Goal: Check status

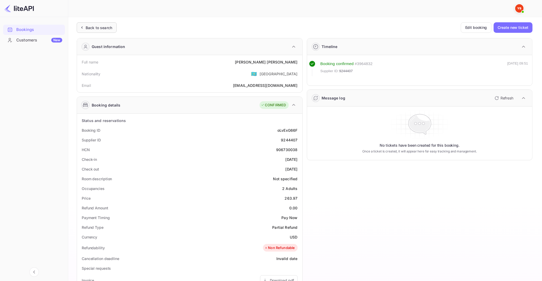
click at [91, 22] on div "Back to search" at bounding box center [97, 27] width 40 height 11
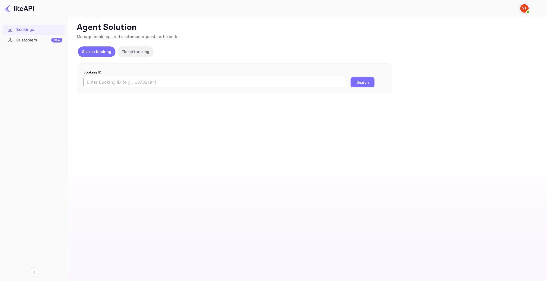
click at [224, 78] on input "text" at bounding box center [214, 82] width 263 height 11
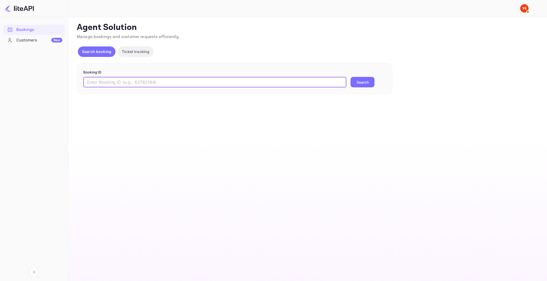
paste input "8768108"
type input "8768108"
click at [350, 77] on button "Search" at bounding box center [362, 82] width 24 height 11
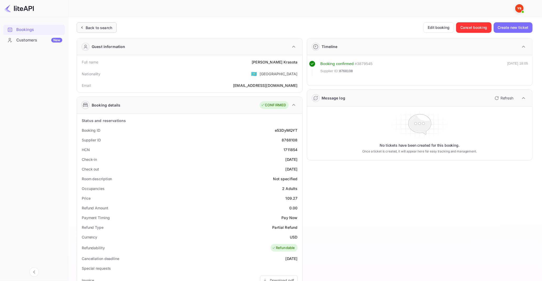
click at [93, 28] on div "Back to search" at bounding box center [99, 28] width 27 height 6
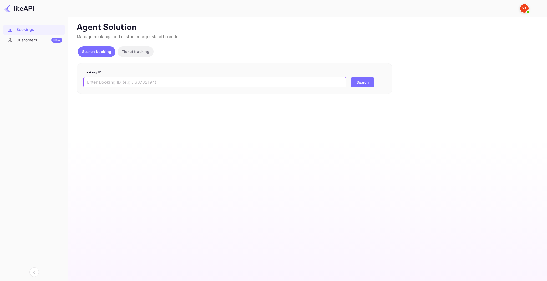
click at [206, 82] on input "text" at bounding box center [214, 82] width 263 height 11
paste input "9278969"
type input "9278969"
click at [350, 77] on button "Search" at bounding box center [362, 82] width 24 height 11
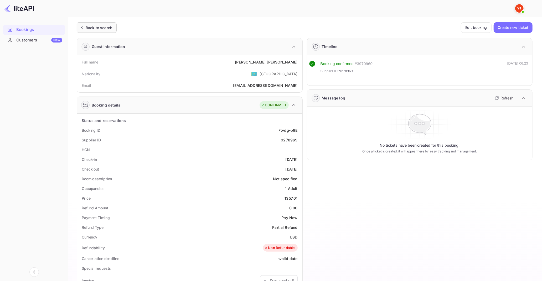
click at [96, 28] on div "Back to search" at bounding box center [99, 28] width 27 height 6
